Goal: Entertainment & Leisure: Consume media (video, audio)

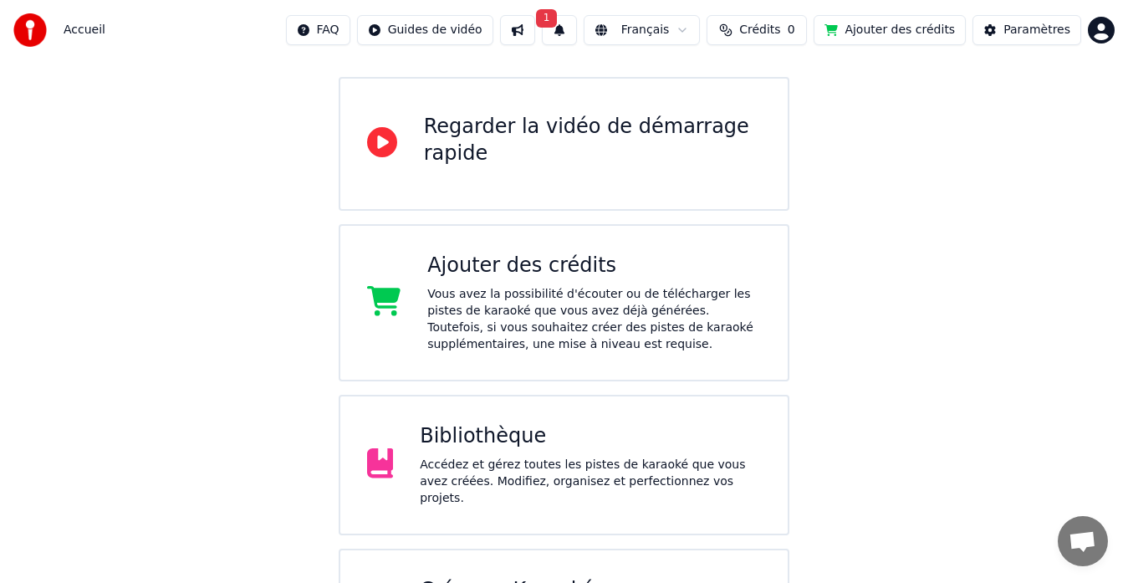
scroll to position [237, 0]
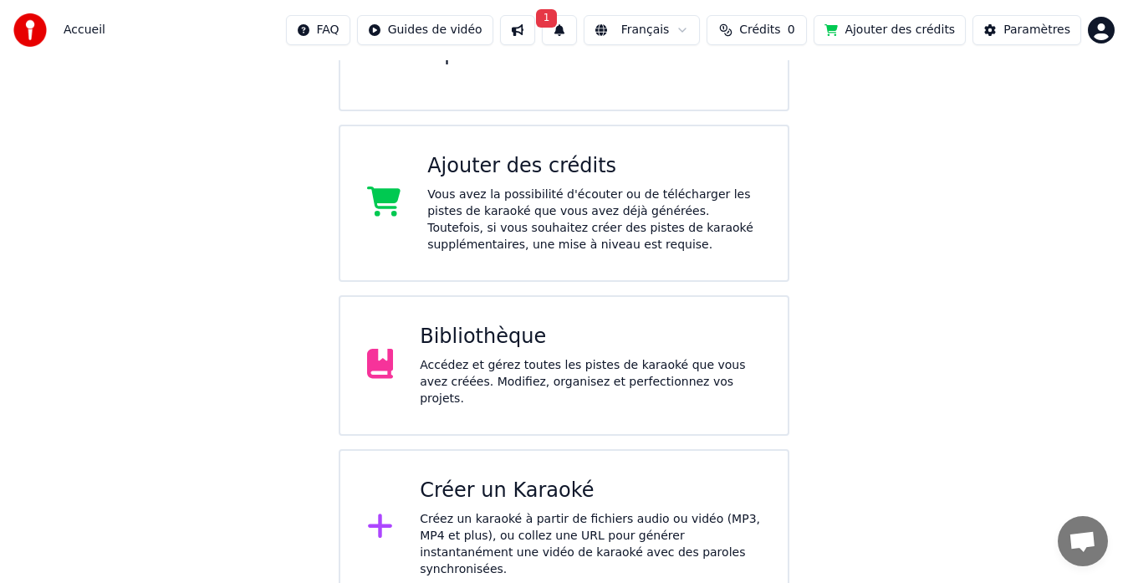
click at [577, 29] on button "1" at bounding box center [559, 30] width 35 height 30
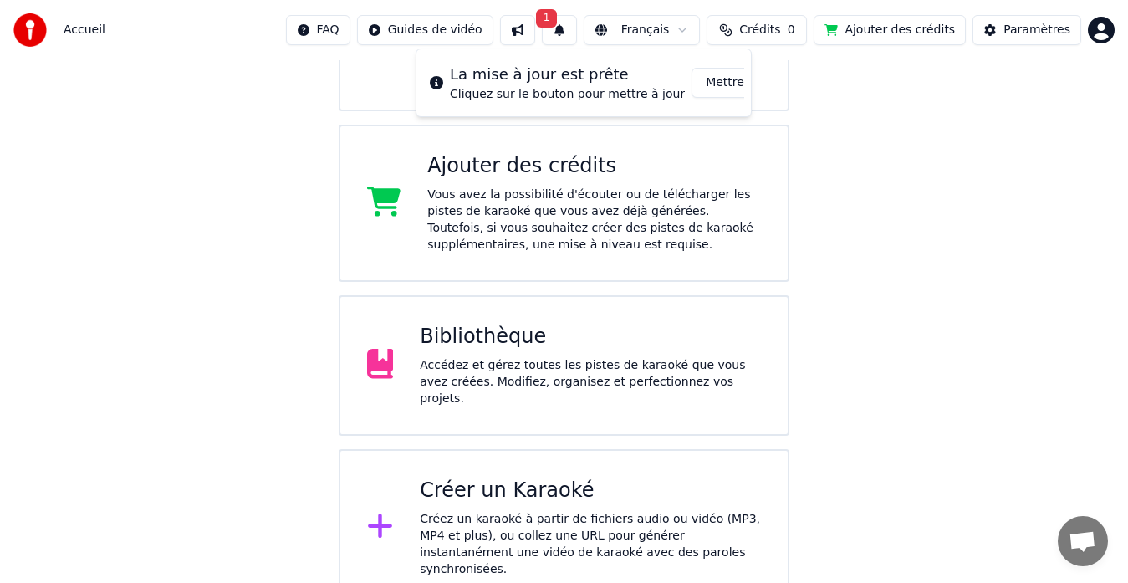
click at [887, 144] on div "Bienvenue sur Youka Regarder la vidéo de démarrage rapide Ajouter des crédits V…" at bounding box center [564, 215] width 1128 height 783
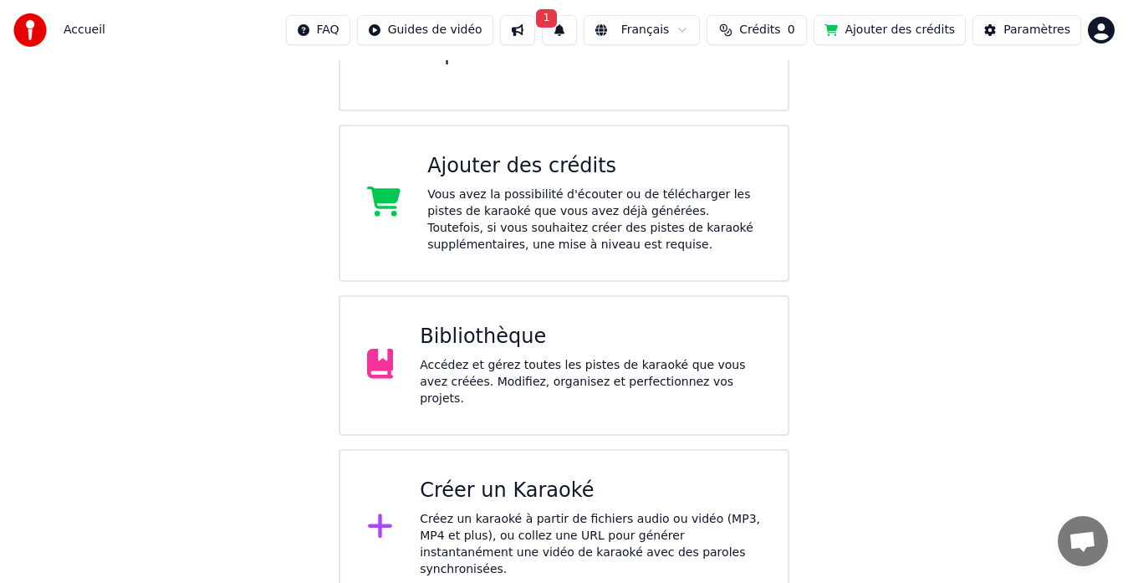
click at [577, 28] on button "1" at bounding box center [559, 30] width 35 height 30
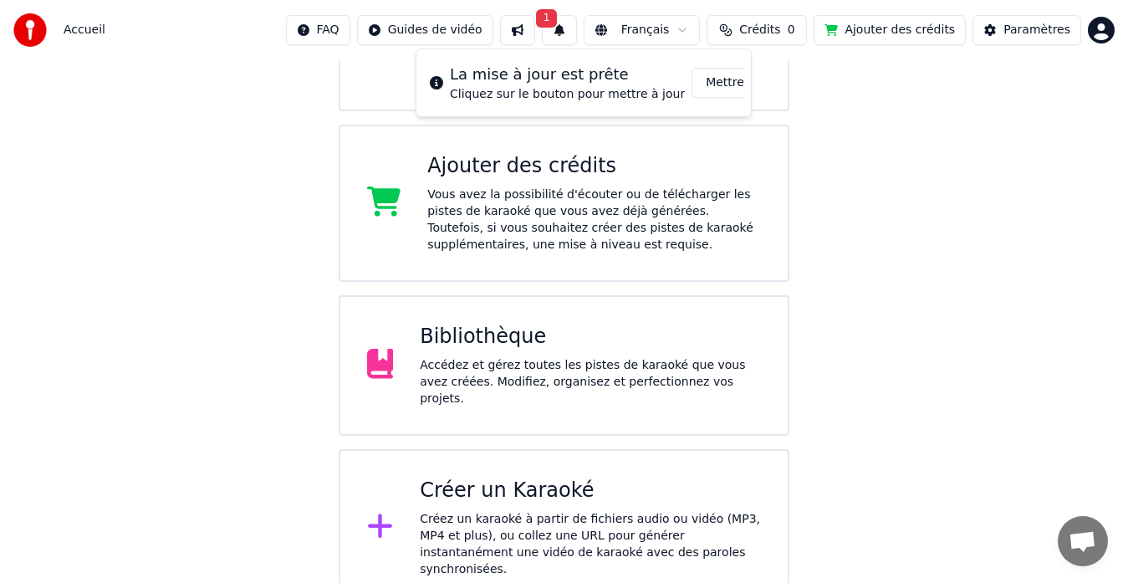
click at [707, 88] on button "Mettre à Jour" at bounding box center [743, 83] width 105 height 30
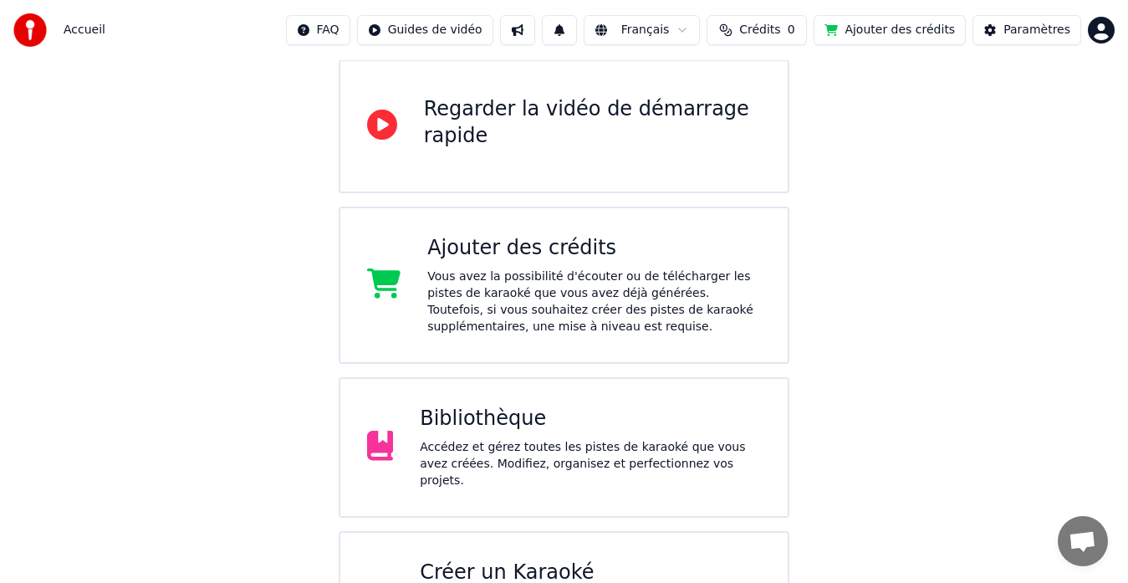
scroll to position [237, 0]
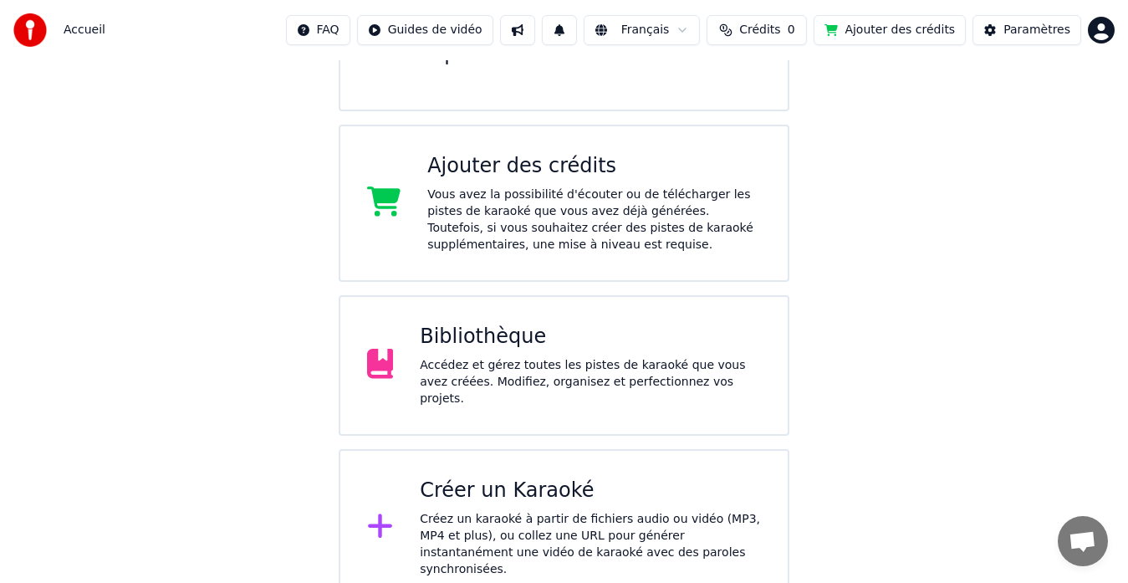
click at [513, 338] on div "Bibliothèque" at bounding box center [590, 337] width 341 height 27
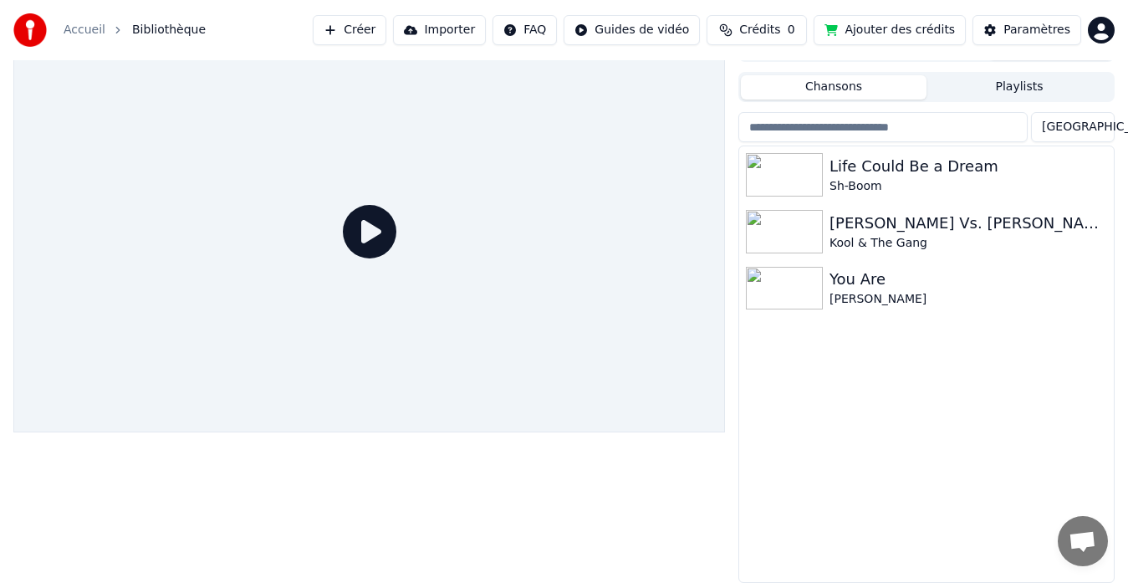
scroll to position [28, 0]
click at [873, 171] on div "Life Could Be a Dream" at bounding box center [959, 166] width 261 height 23
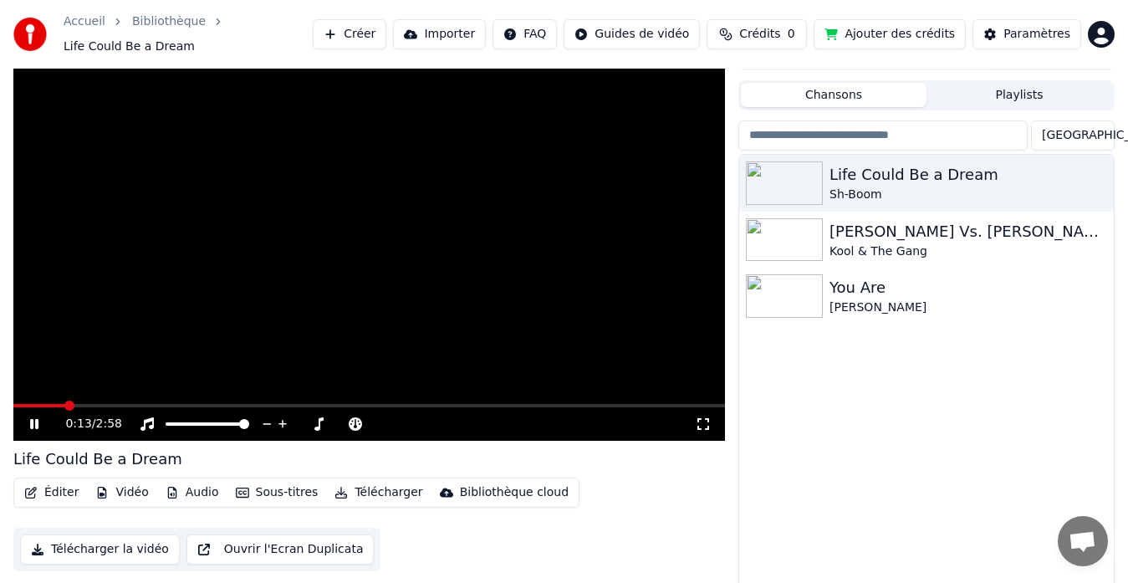
click at [66, 404] on span at bounding box center [369, 405] width 712 height 3
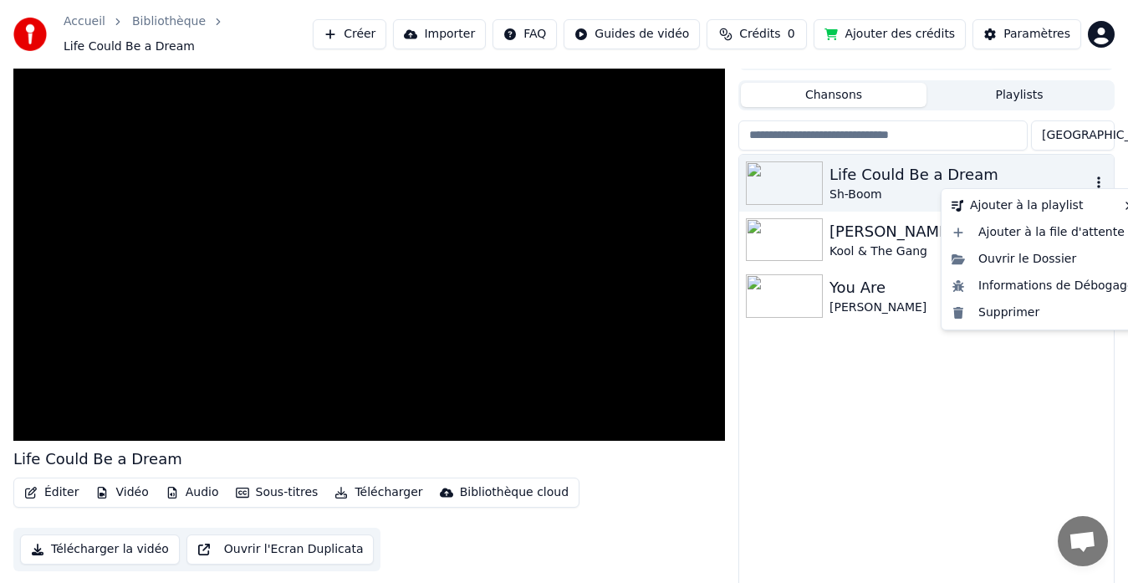
click at [1100, 177] on icon "button" at bounding box center [1098, 182] width 17 height 13
click at [1013, 305] on div "Supprimer" at bounding box center [1043, 312] width 196 height 27
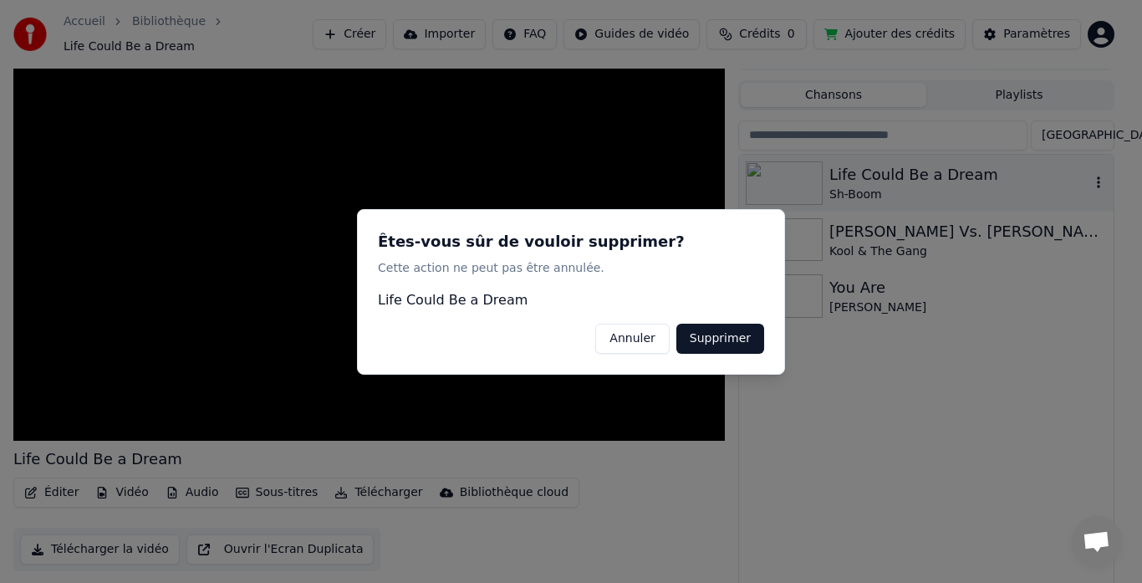
click at [706, 339] on button "Supprimer" at bounding box center [720, 338] width 88 height 30
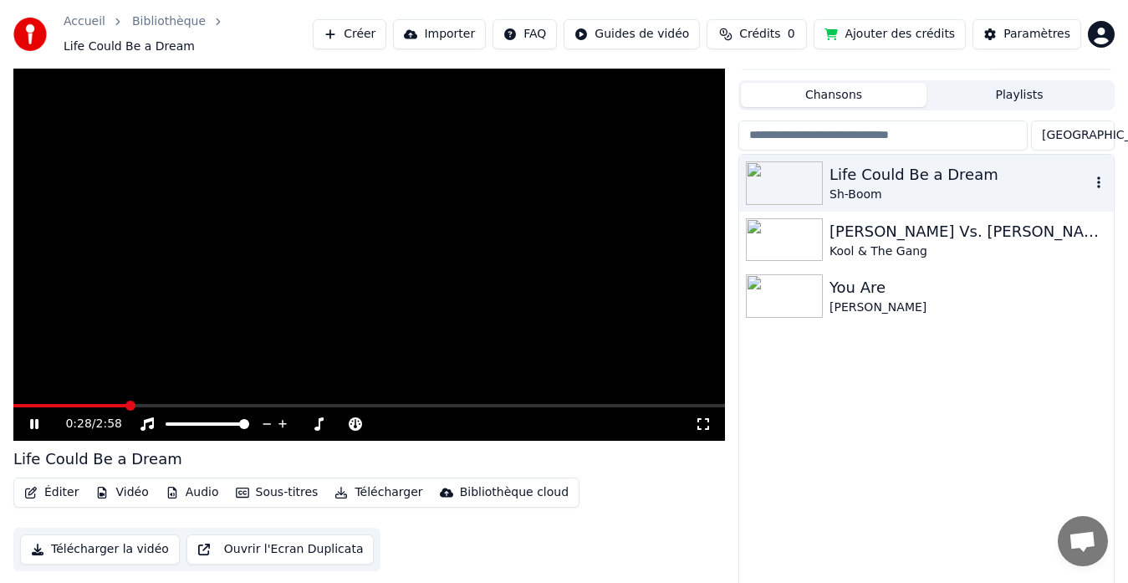
click at [26, 416] on div "0:28 / 2:58" at bounding box center [369, 424] width 698 height 17
click at [30, 417] on icon at bounding box center [46, 423] width 38 height 13
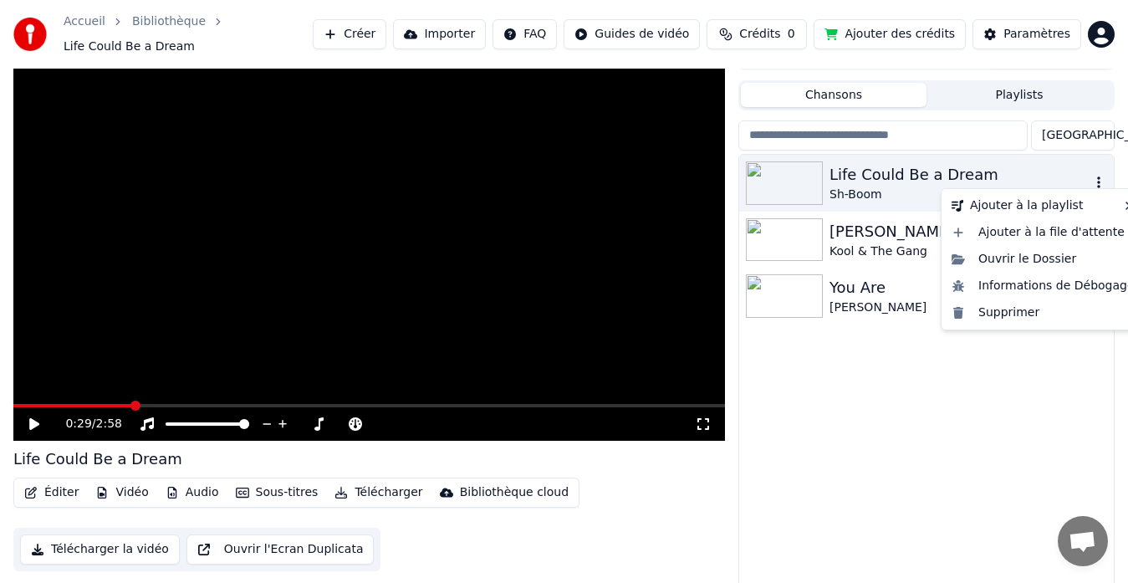
click at [1096, 176] on icon "button" at bounding box center [1098, 182] width 17 height 13
click at [1015, 306] on div "Supprimer" at bounding box center [1043, 312] width 196 height 27
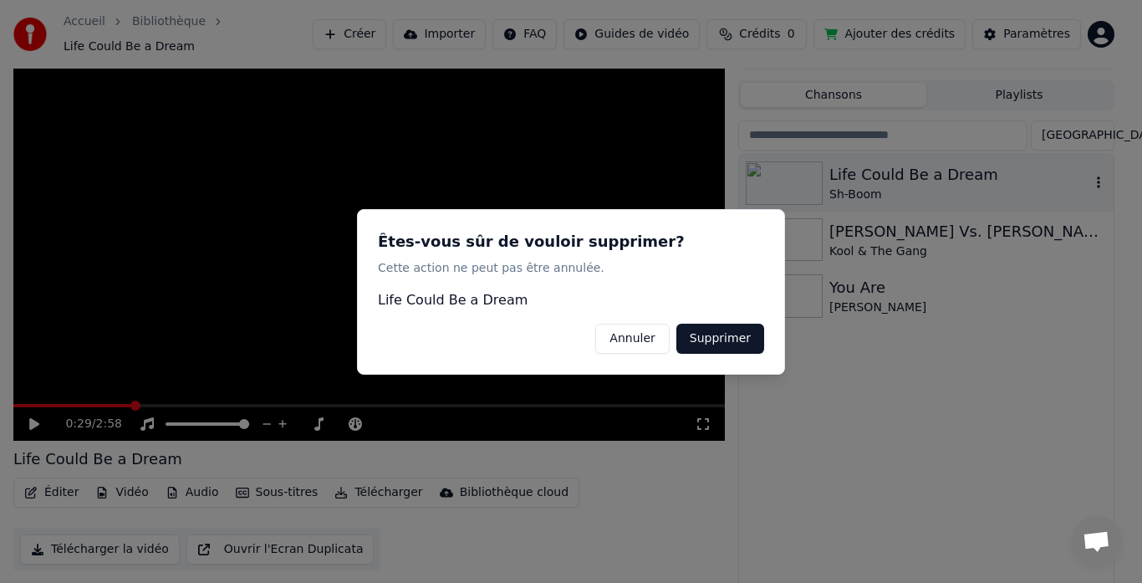
click at [745, 346] on button "Supprimer" at bounding box center [720, 338] width 88 height 30
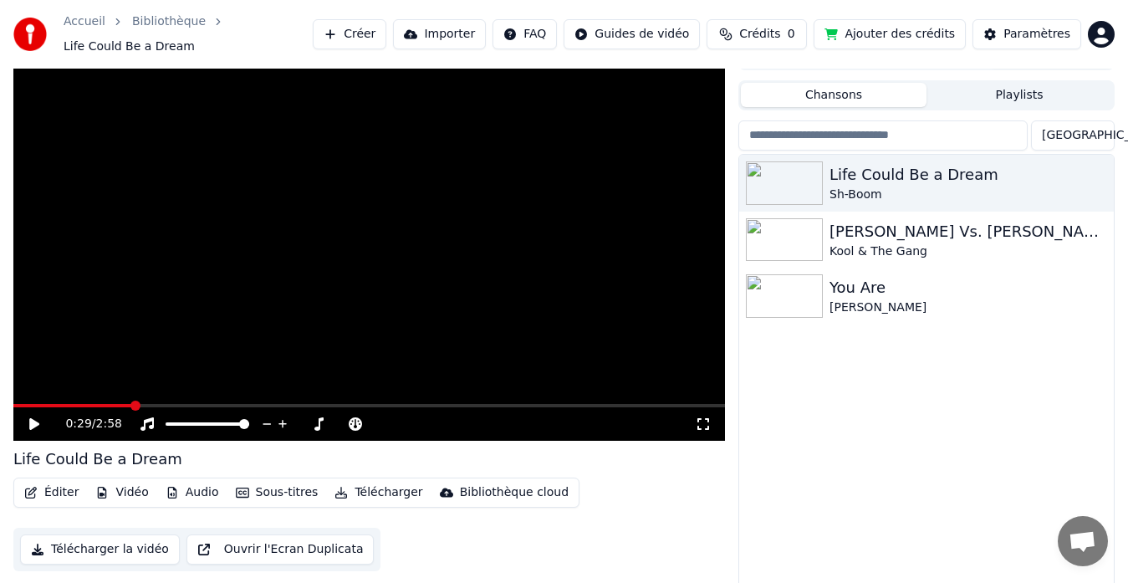
click at [145, 29] on link "Bibliothèque" at bounding box center [169, 21] width 74 height 17
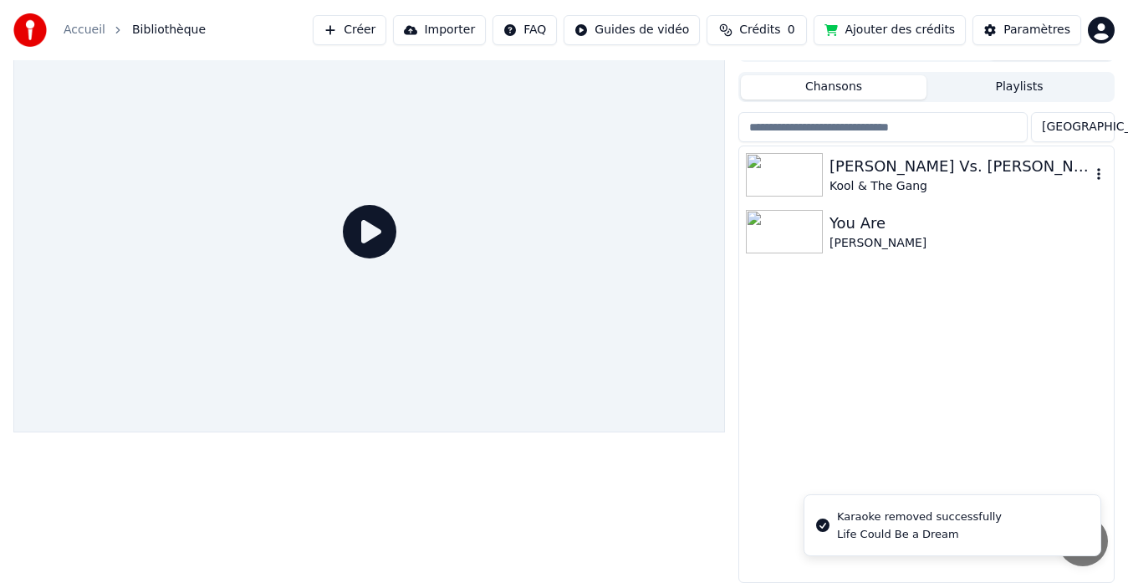
click at [891, 178] on div "Kool & The Gang" at bounding box center [959, 186] width 261 height 17
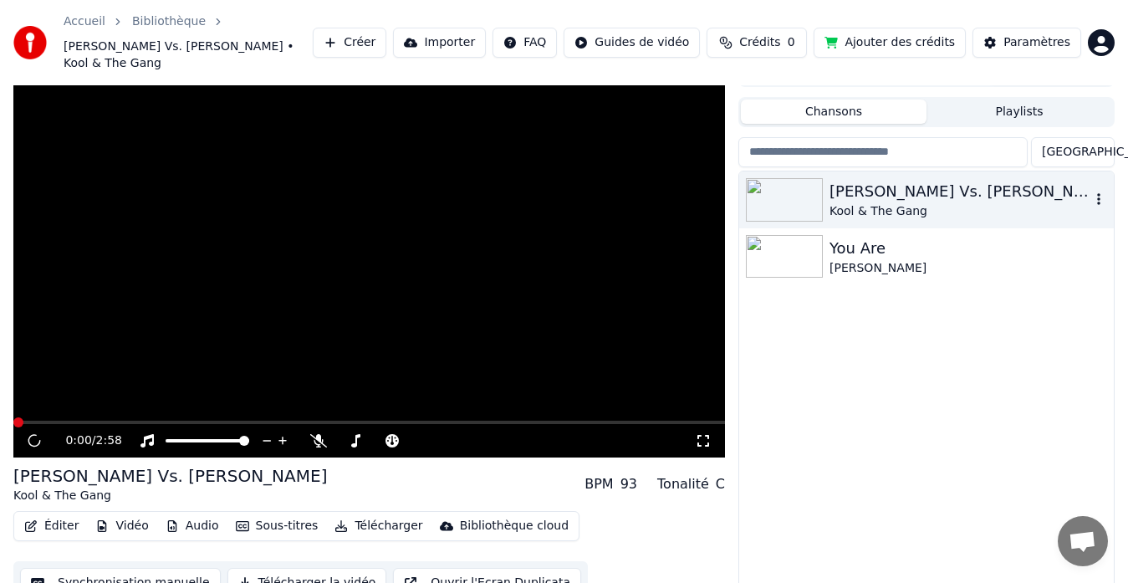
scroll to position [37, 0]
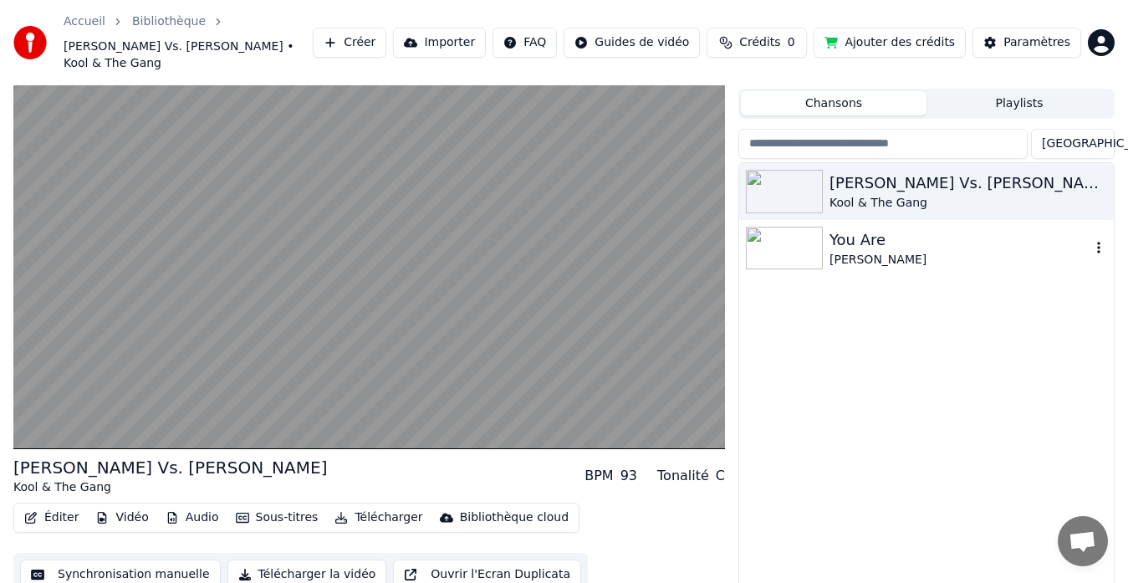
click at [860, 252] on div "[PERSON_NAME]" at bounding box center [959, 260] width 261 height 17
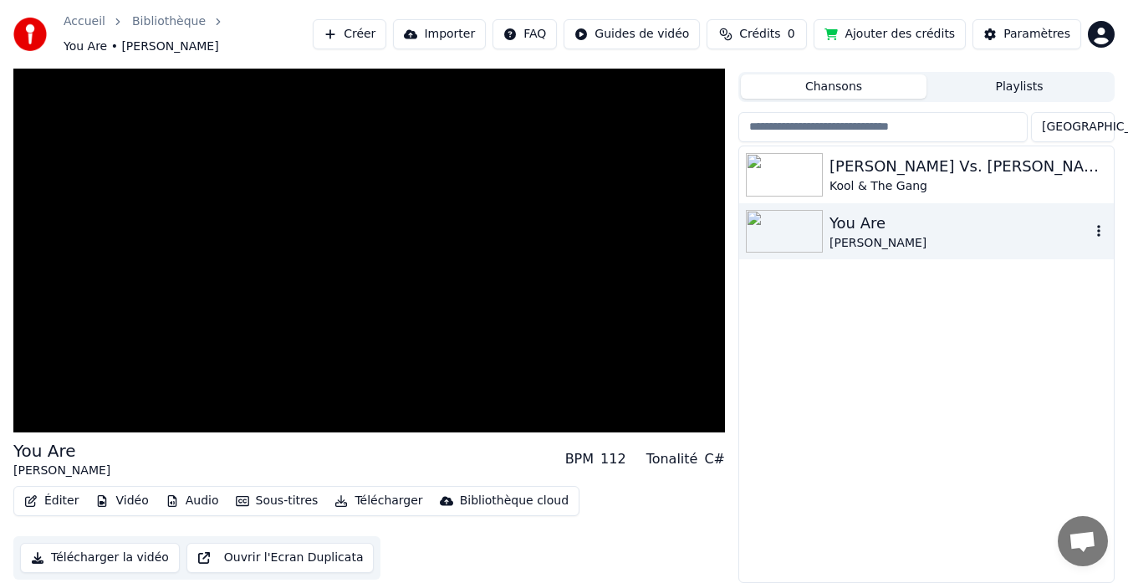
scroll to position [28, 0]
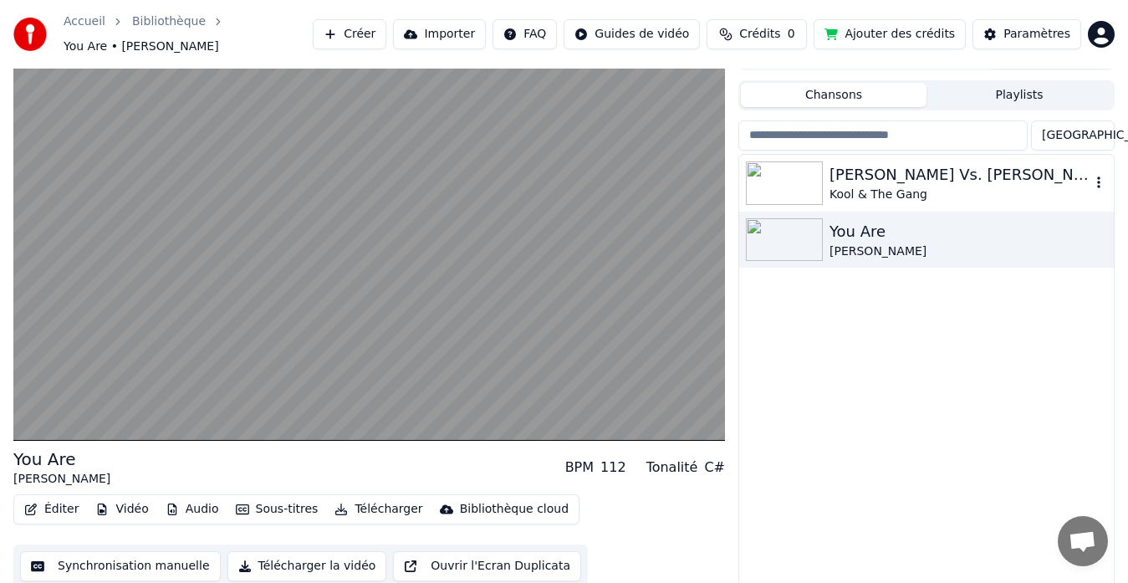
click at [885, 172] on div "[PERSON_NAME] Vs. [PERSON_NAME]" at bounding box center [959, 174] width 261 height 23
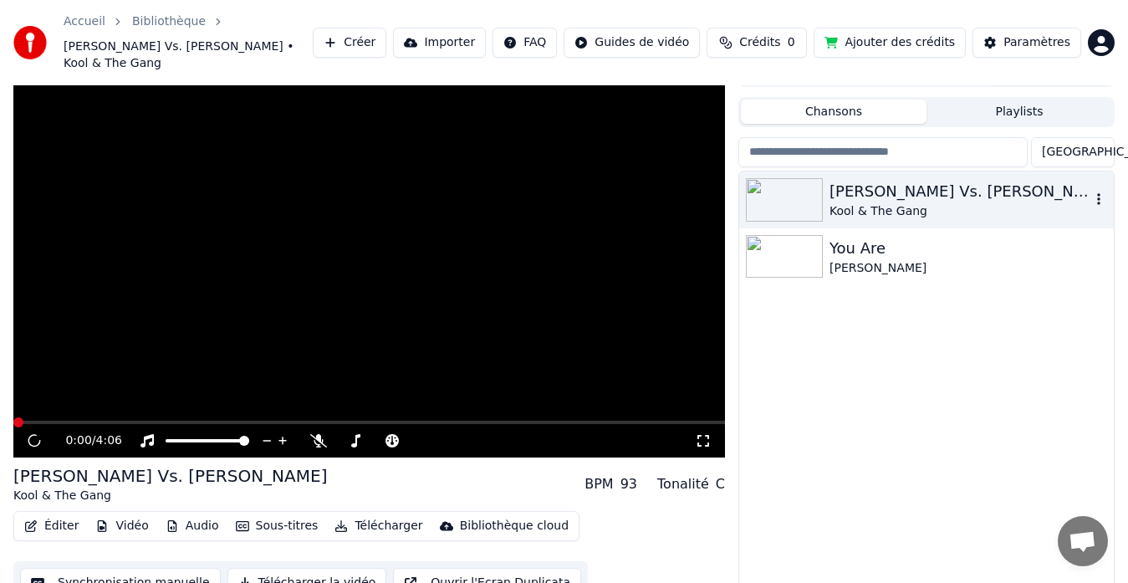
scroll to position [37, 0]
